Goal: Task Accomplishment & Management: Manage account settings

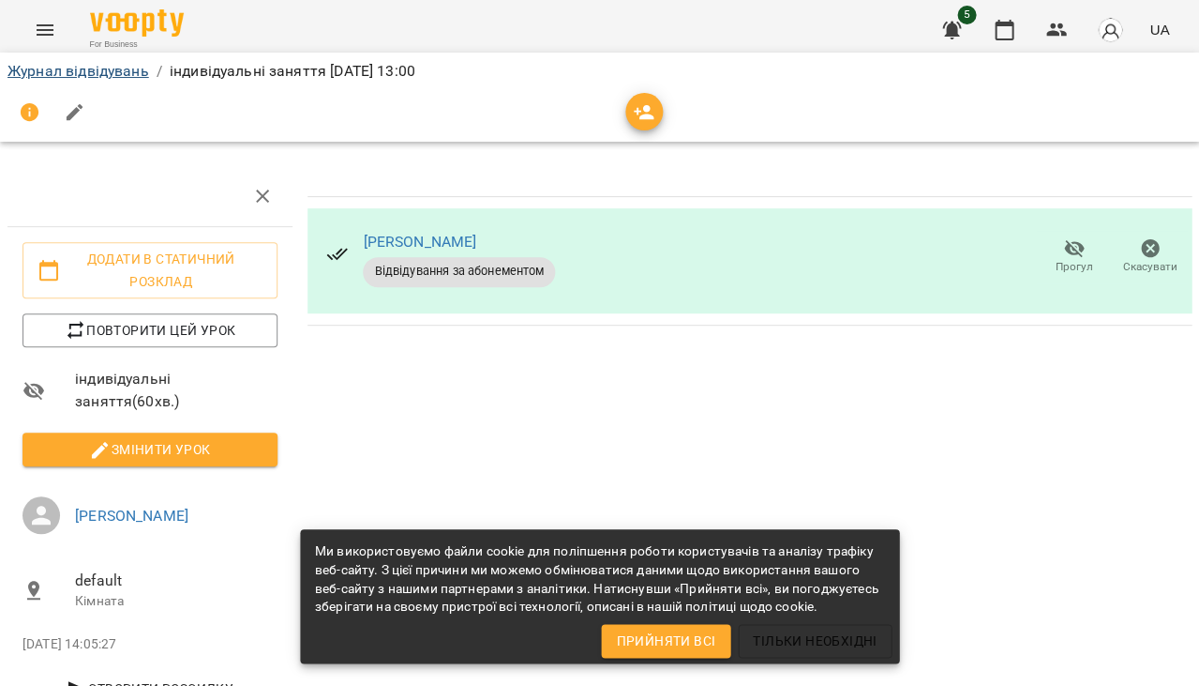
click at [116, 75] on link "Журнал відвідувань" at bounding box center [79, 71] width 142 height 18
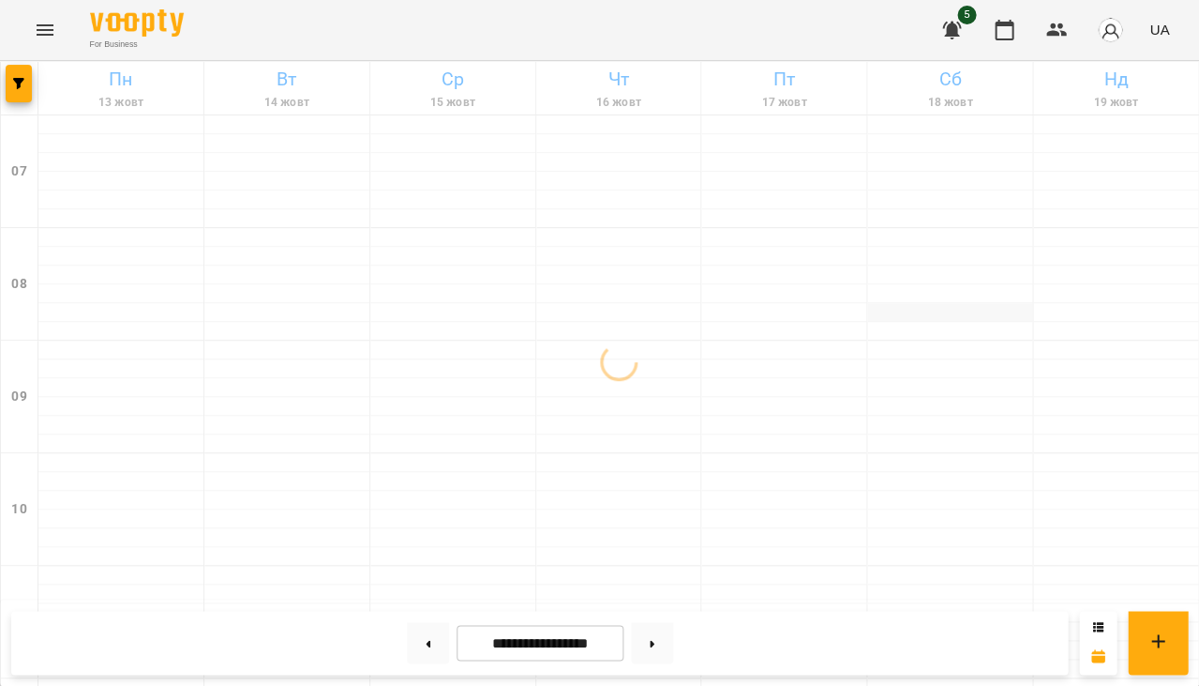
scroll to position [213, 0]
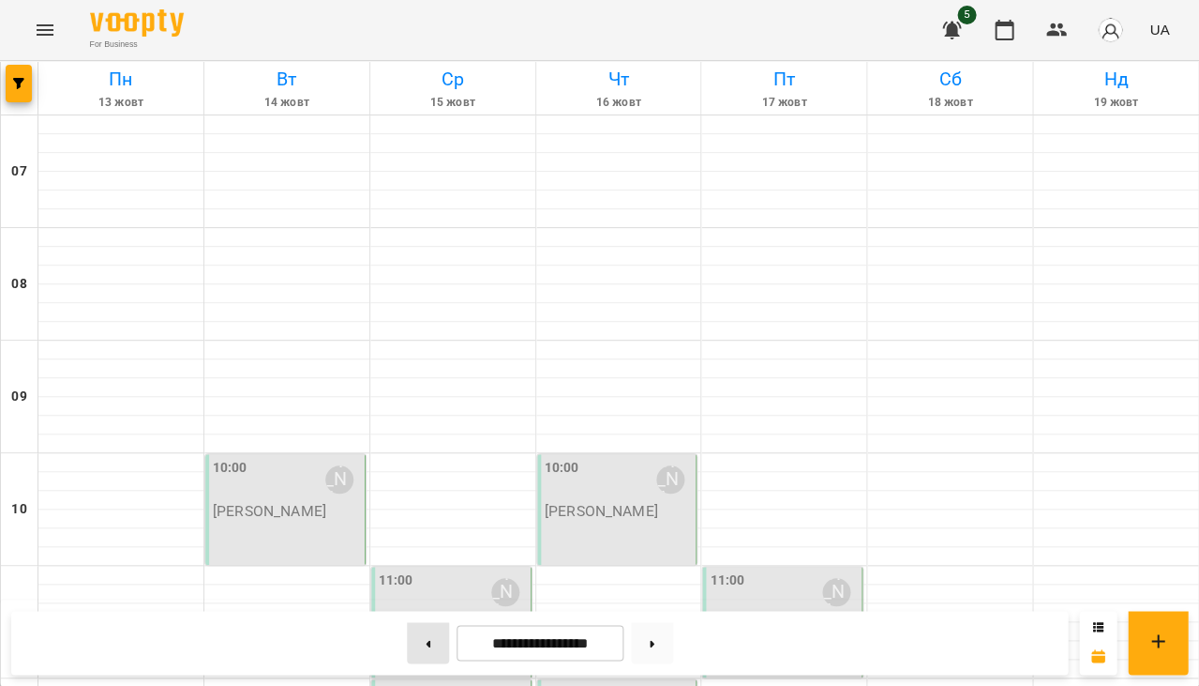
click at [415, 643] on button at bounding box center [428, 642] width 42 height 41
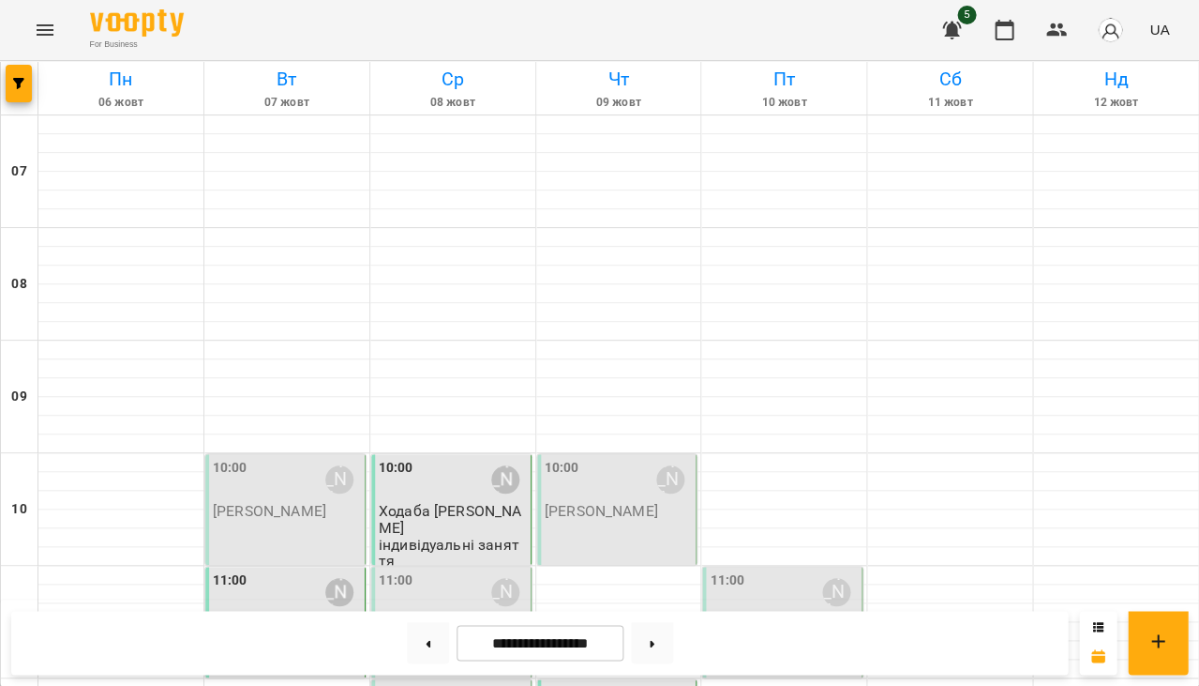
scroll to position [504, 0]
click at [425, 650] on button at bounding box center [428, 642] width 42 height 41
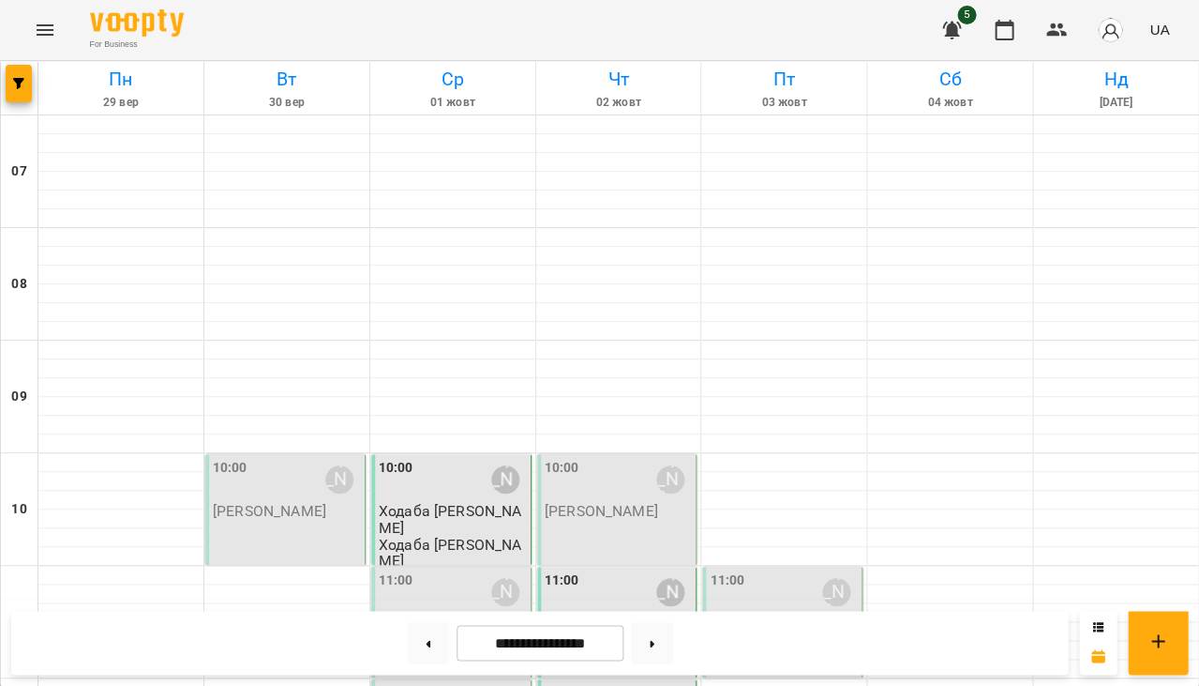
drag, startPoint x: 649, startPoint y: 641, endPoint x: 900, endPoint y: 338, distance: 393.6
click at [649, 641] on button at bounding box center [652, 642] width 42 height 41
type input "**********"
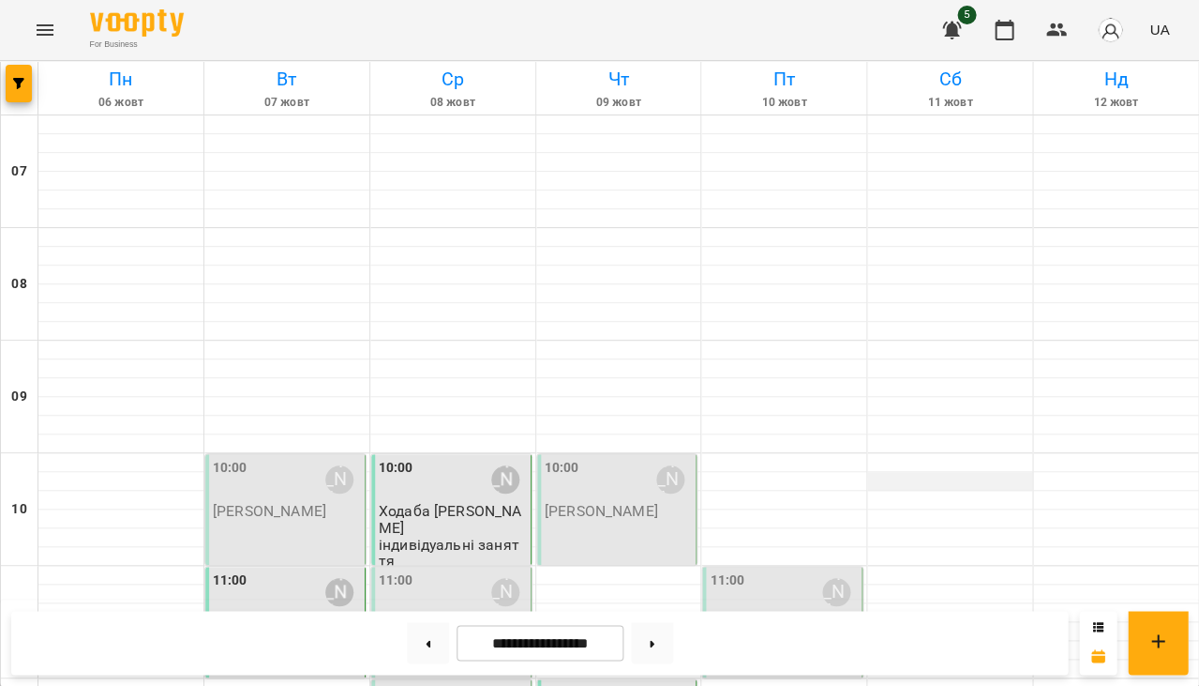
scroll to position [200, 0]
click at [1064, 566] on div at bounding box center [1115, 575] width 165 height 19
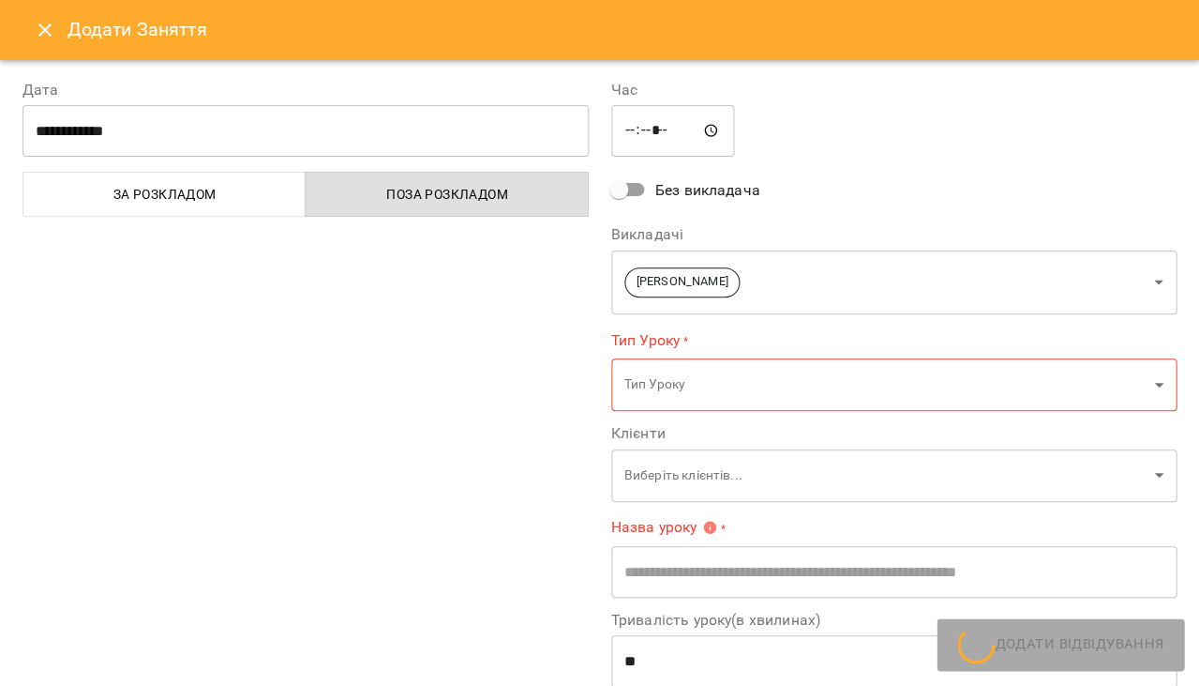
type input "**********"
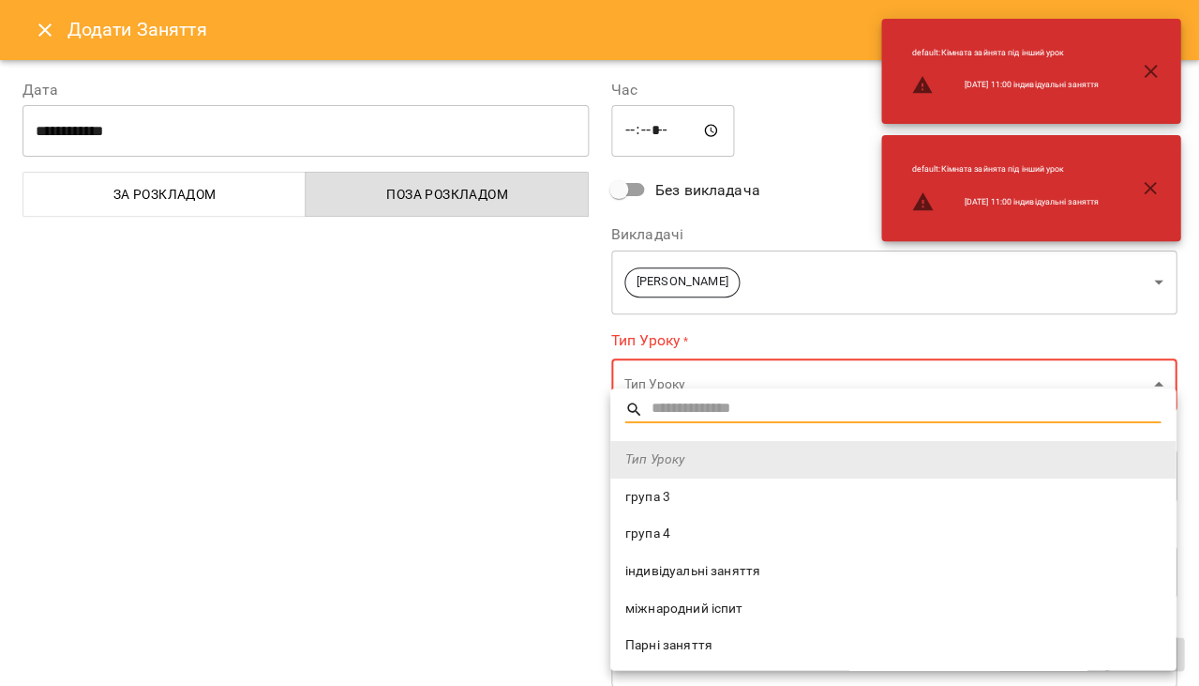
click at [831, 575] on span "індивідуальні заняття" at bounding box center [894, 571] width 536 height 19
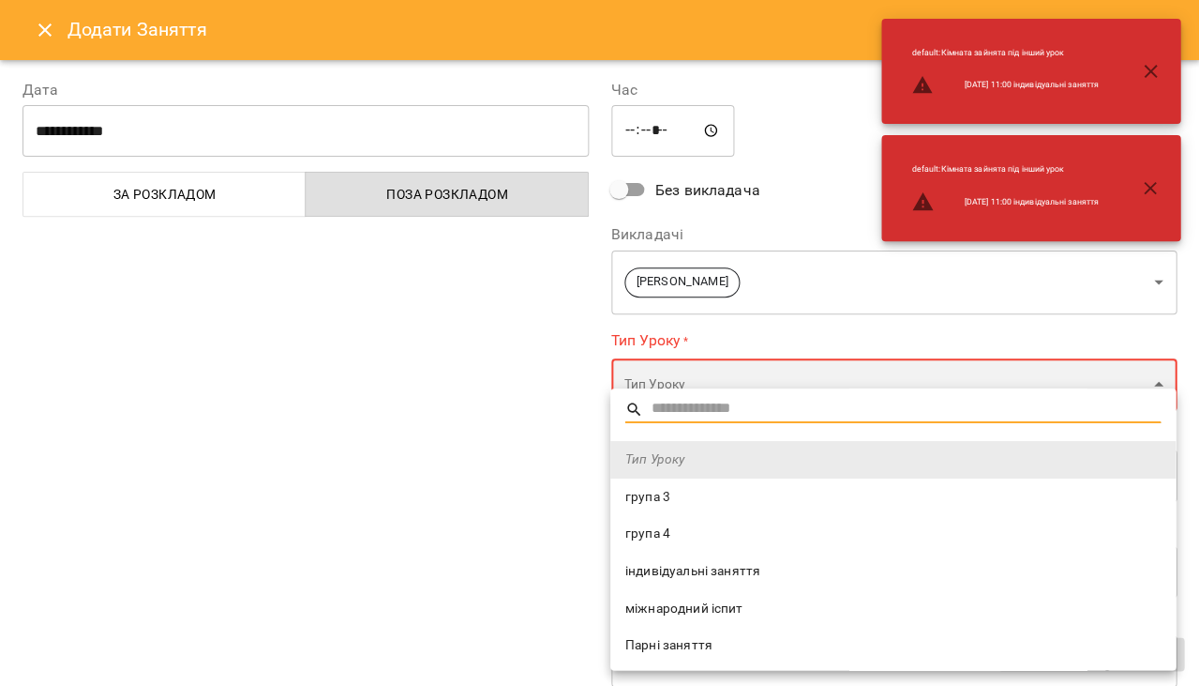
type input "**********"
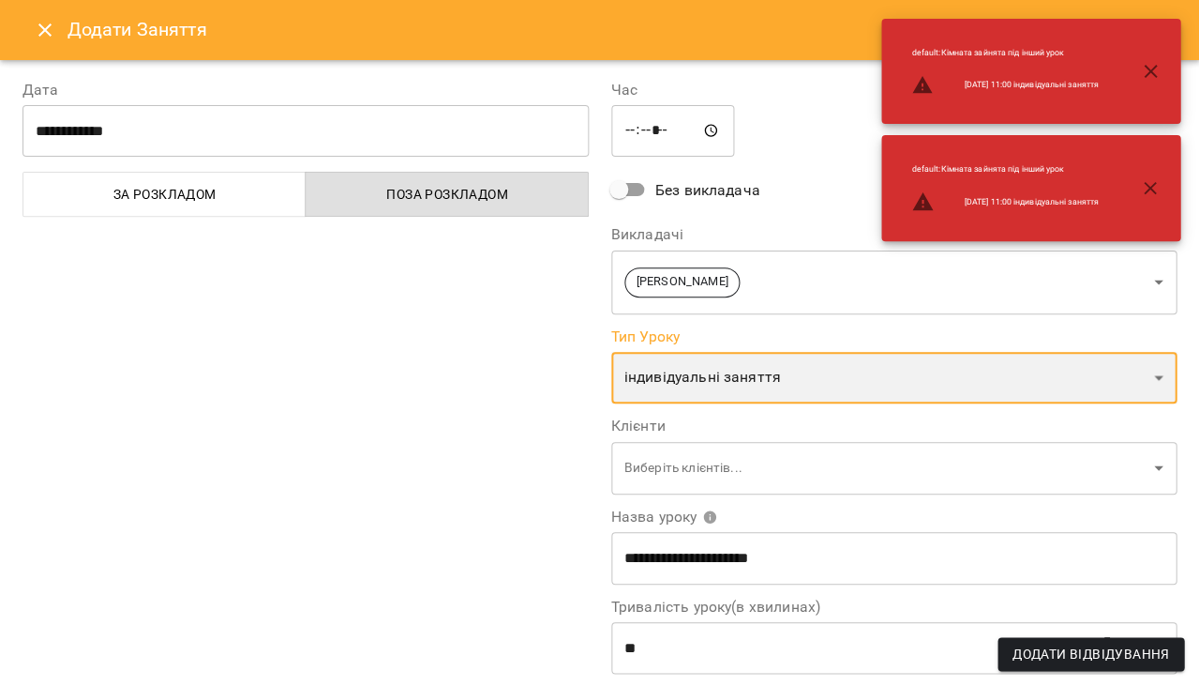
scroll to position [99, 0]
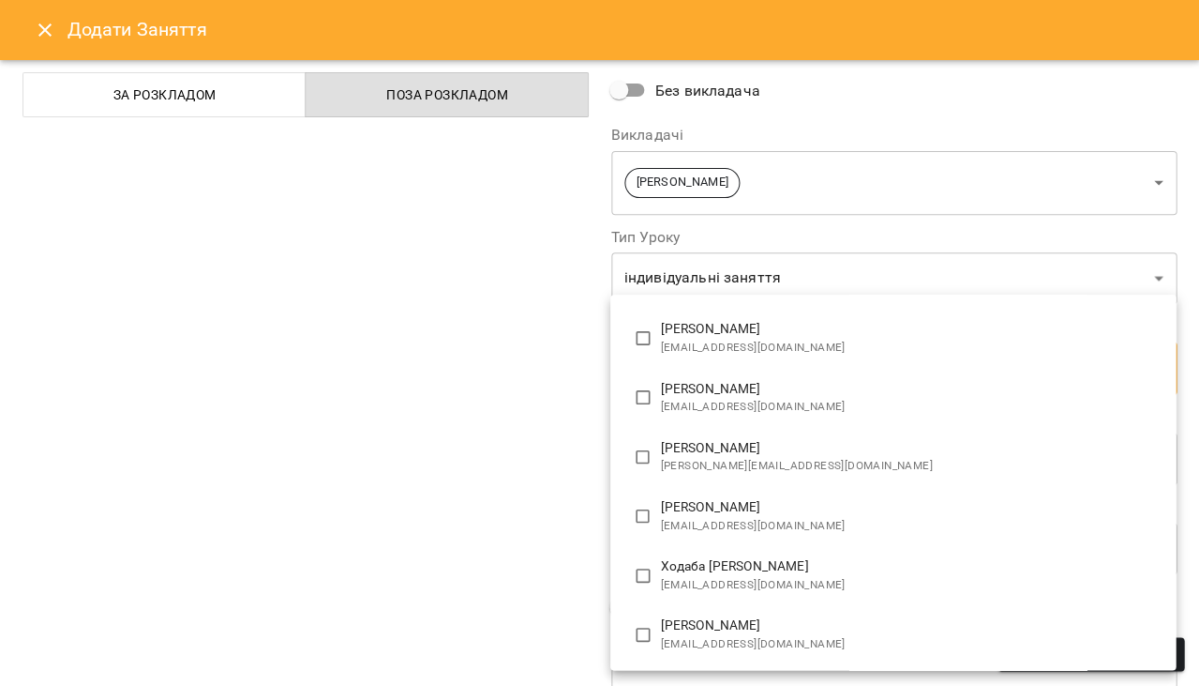
scroll to position [803, 0]
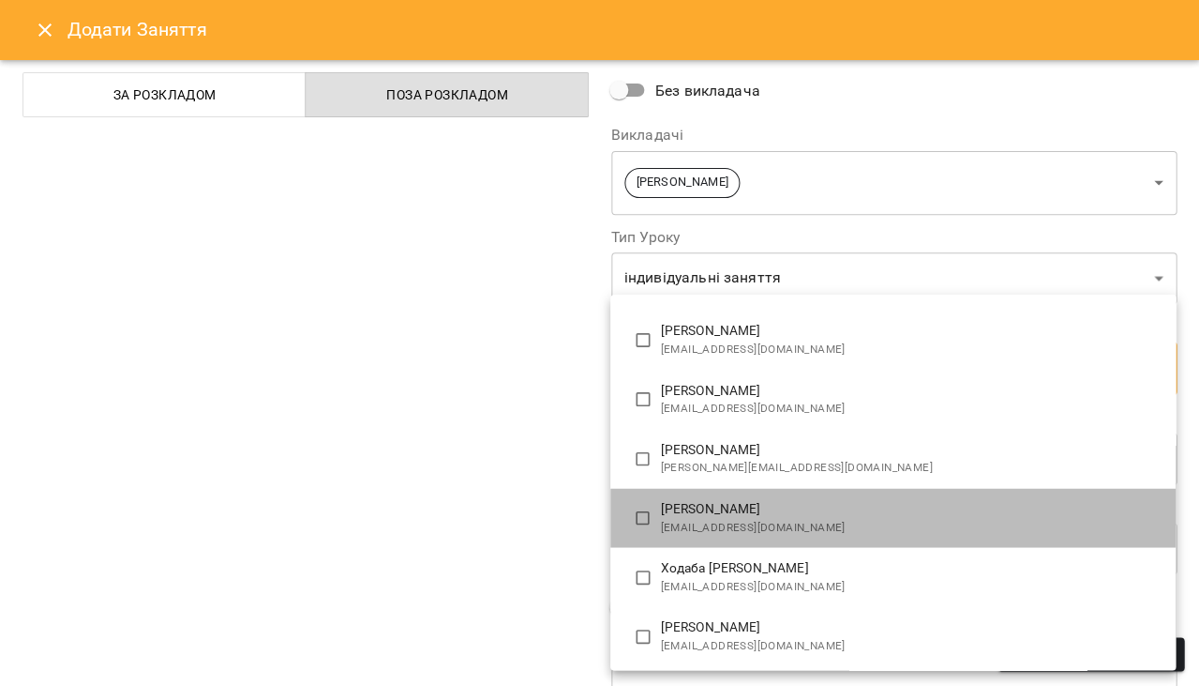
click at [768, 519] on span "ivanforys2005@gmail.com" at bounding box center [911, 527] width 500 height 19
type input "**********"
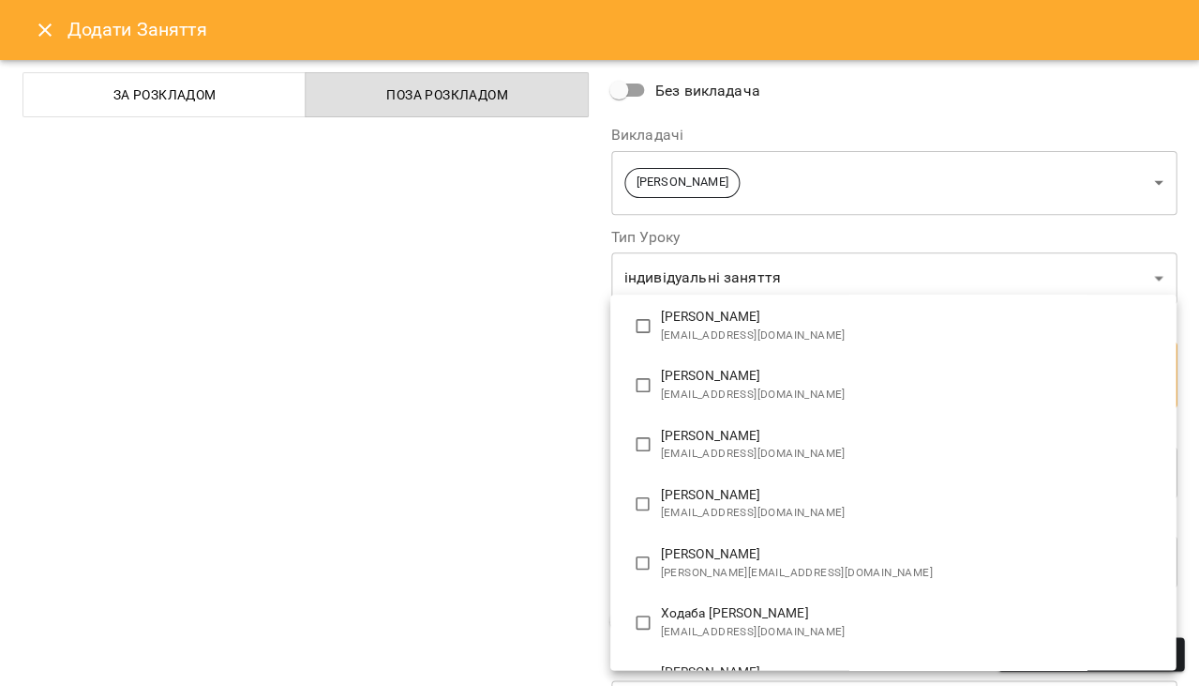
click at [570, 495] on div at bounding box center [599, 343] width 1199 height 686
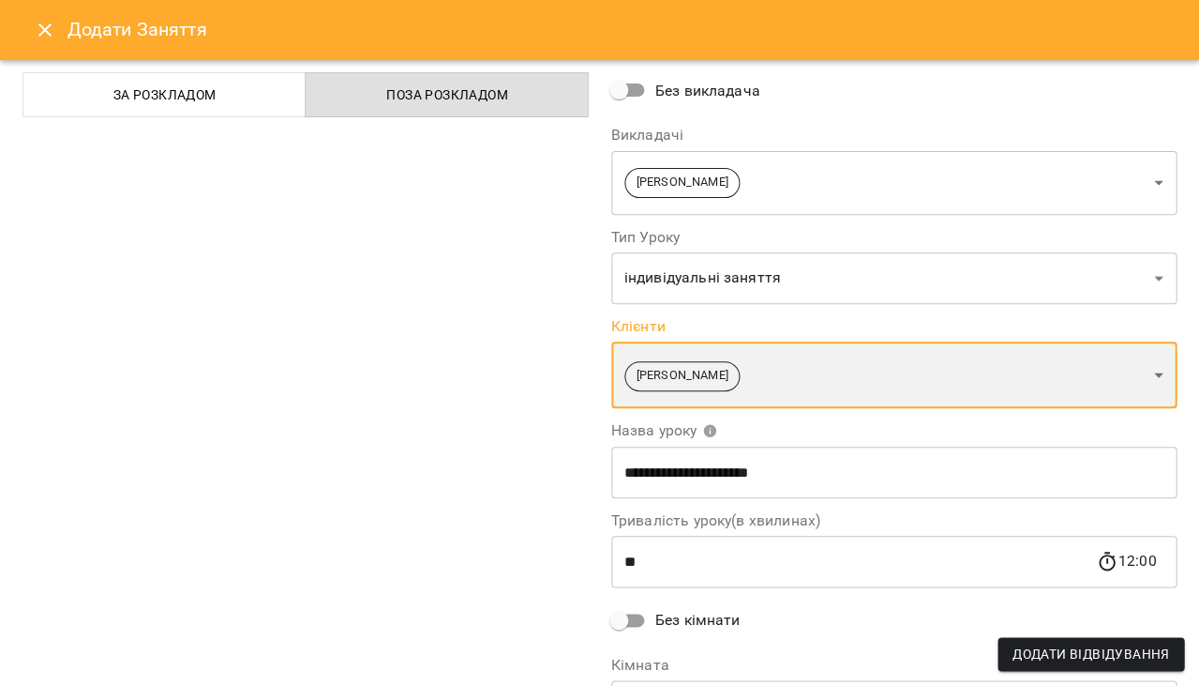
scroll to position [173, 0]
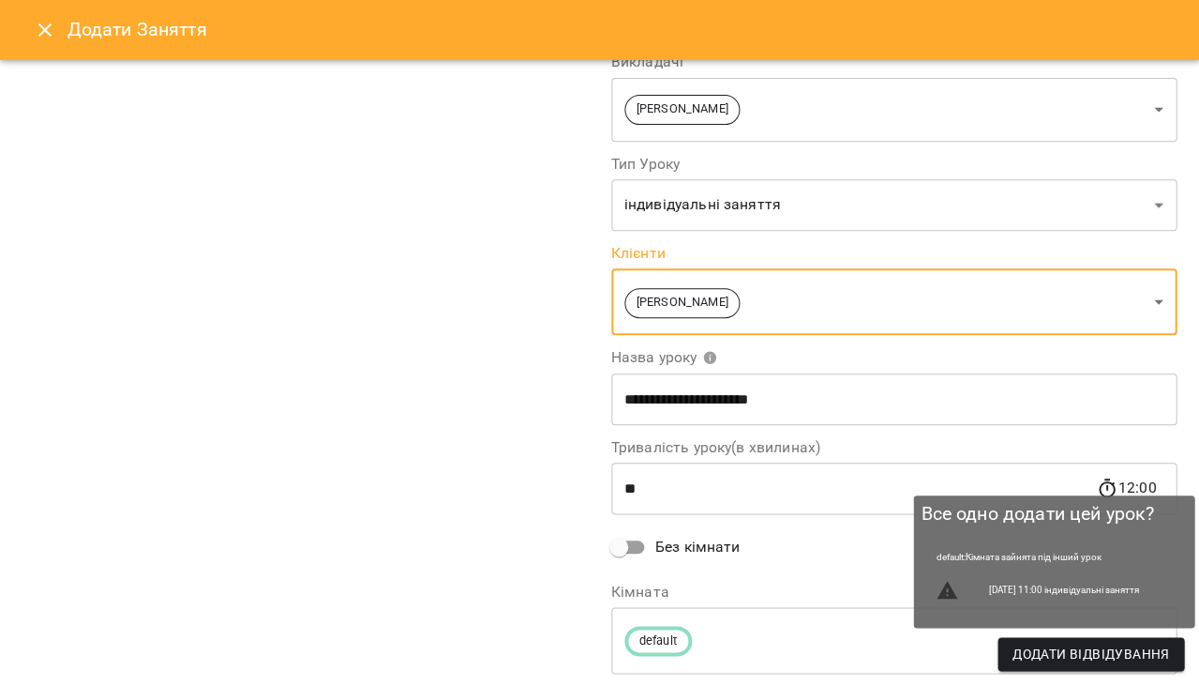
click at [1013, 654] on span "Додати Відвідування" at bounding box center [1091, 653] width 157 height 23
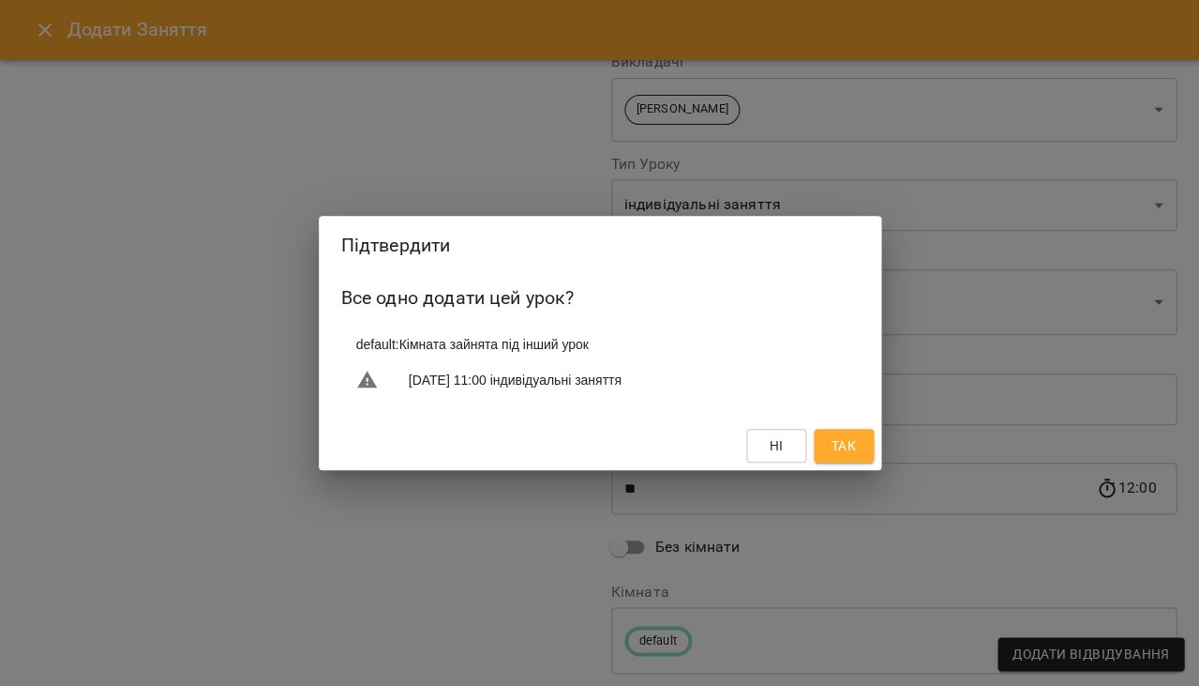
click at [845, 437] on span "Так" at bounding box center [843, 445] width 24 height 23
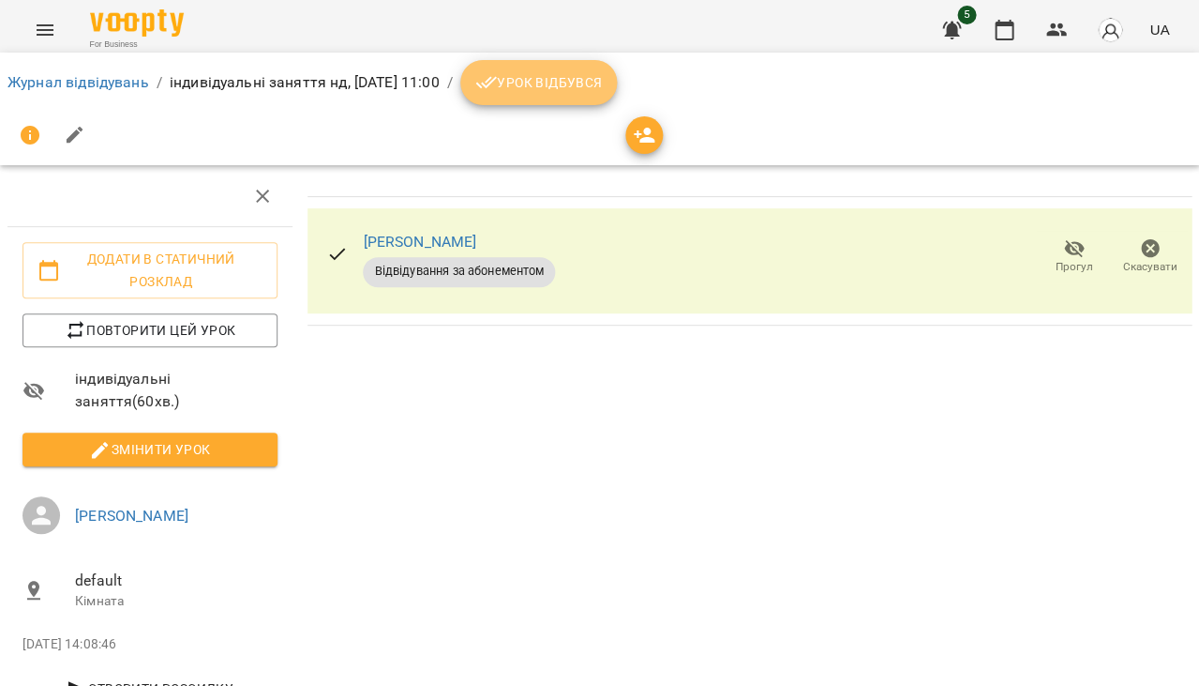
click at [575, 94] on button "Урок відбувся" at bounding box center [539, 82] width 158 height 45
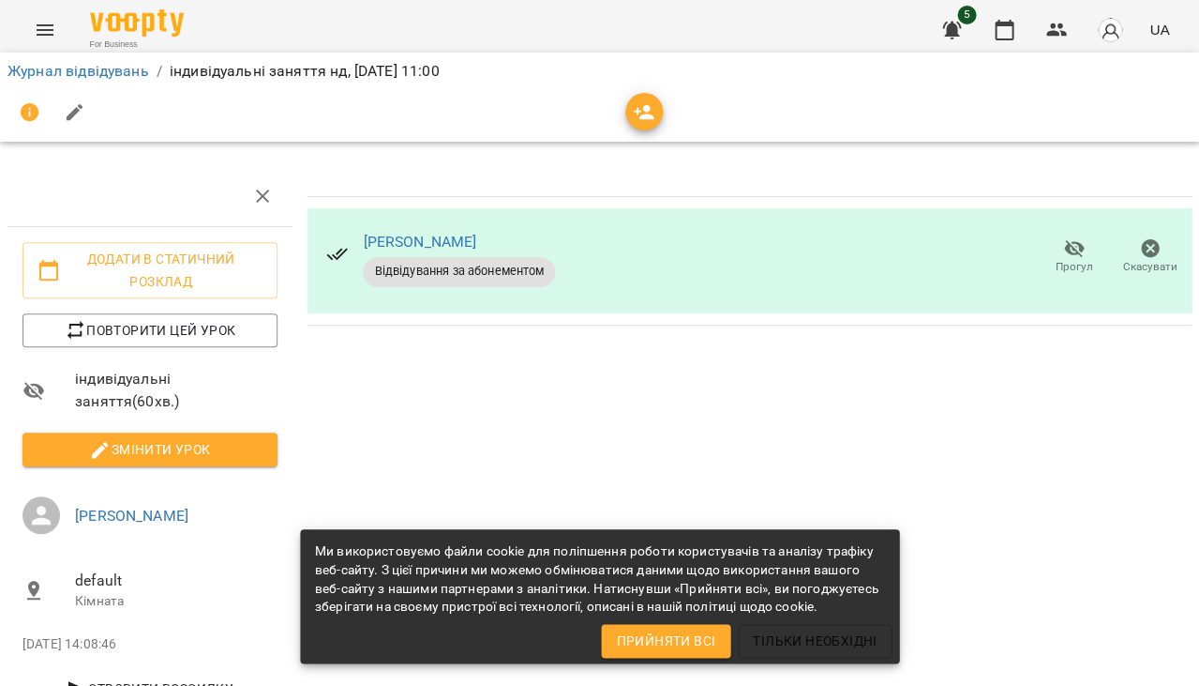
click at [79, 80] on li "Журнал відвідувань" at bounding box center [79, 71] width 142 height 23
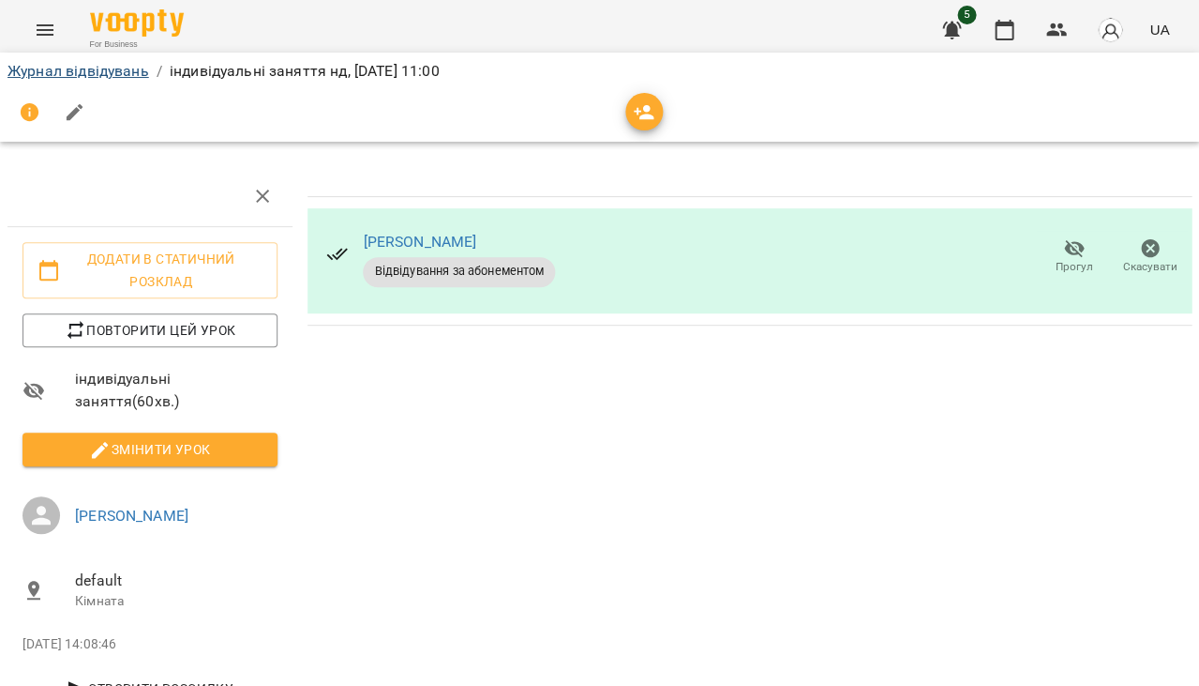
click at [78, 75] on link "Журнал відвідувань" at bounding box center [79, 71] width 142 height 18
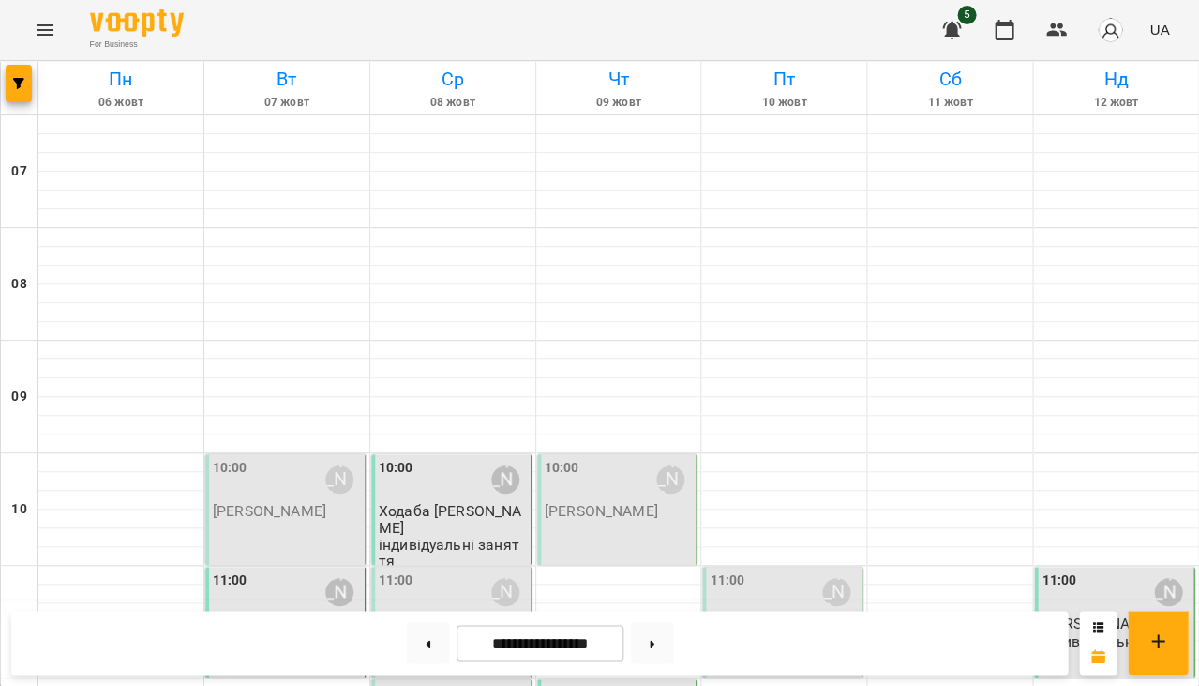
scroll to position [542, 0]
